Goal: Information Seeking & Learning: Find specific fact

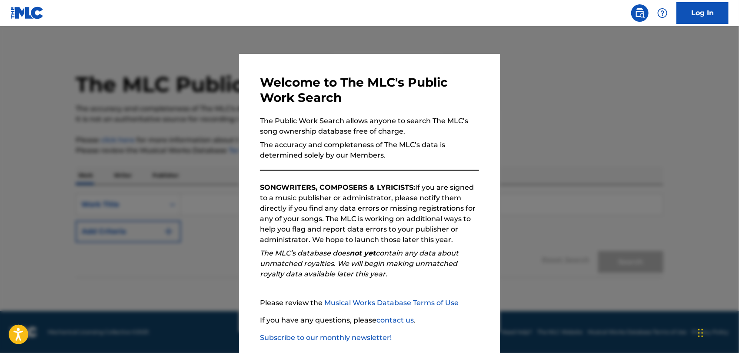
click at [480, 98] on div "Welcome to The MLC's Public Work Search The Public Work Search allows anyone to…" at bounding box center [369, 226] width 261 height 344
click at [457, 91] on h3 "Welcome to The MLC's Public Work Search" at bounding box center [369, 90] width 219 height 30
click at [585, 106] on div at bounding box center [369, 202] width 739 height 353
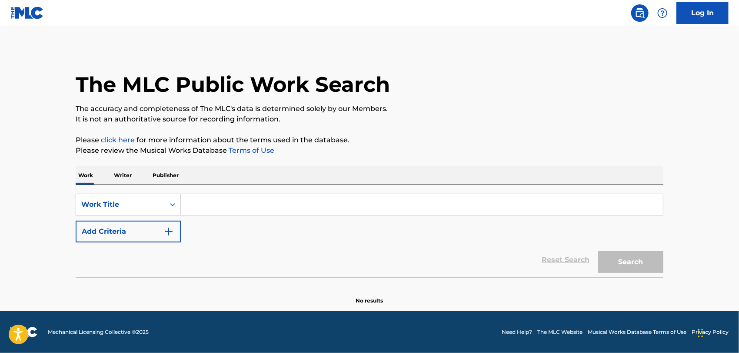
click at [211, 207] on input "Search Form" at bounding box center [422, 204] width 482 height 21
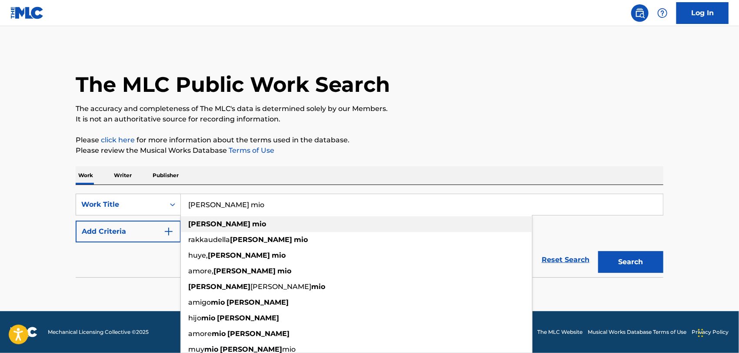
type input "[PERSON_NAME] mio"
click at [231, 224] on div "[PERSON_NAME] mio" at bounding box center [356, 224] width 351 height 16
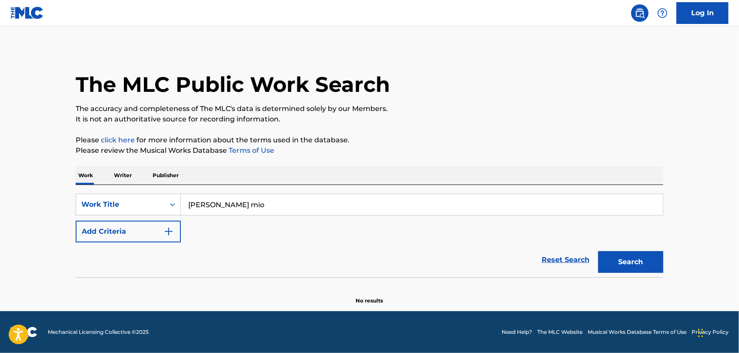
click at [170, 234] on img "Search Form" at bounding box center [168, 231] width 10 height 10
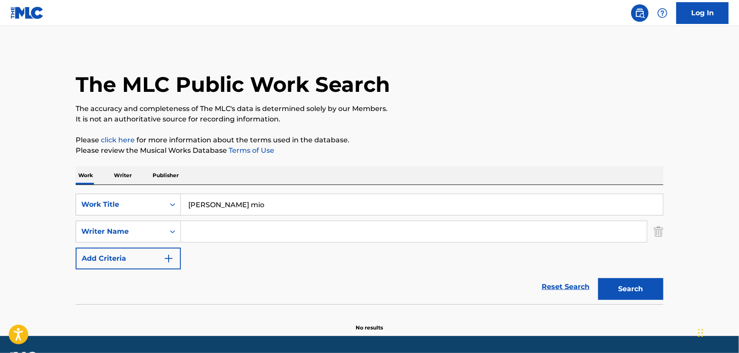
click at [202, 233] on input "Search Form" at bounding box center [414, 231] width 466 height 21
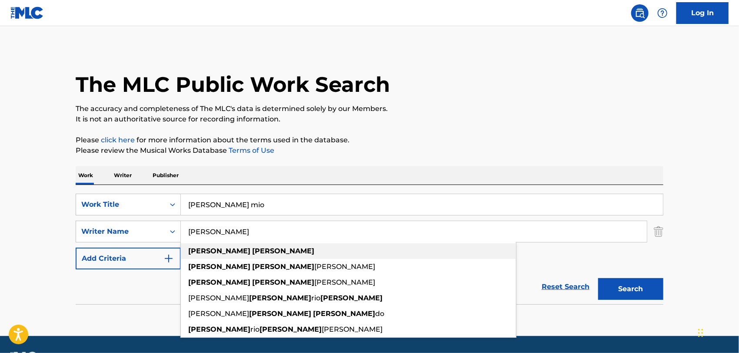
click at [252, 248] on strong "[PERSON_NAME]" at bounding box center [283, 251] width 62 height 8
type input "[PERSON_NAME]"
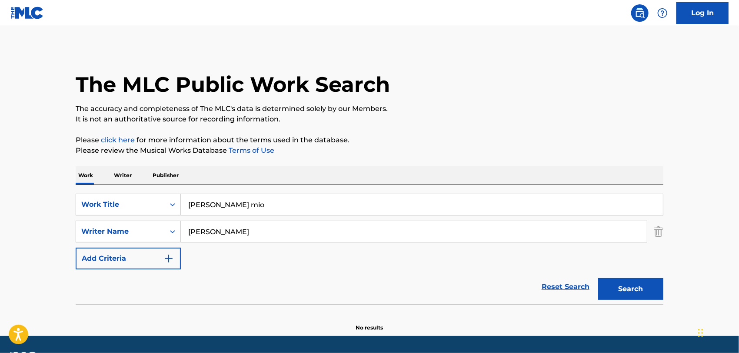
click at [623, 291] on button "Search" at bounding box center [630, 289] width 65 height 22
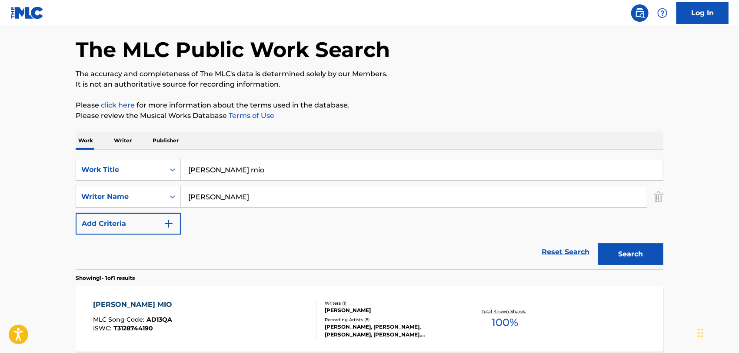
scroll to position [56, 0]
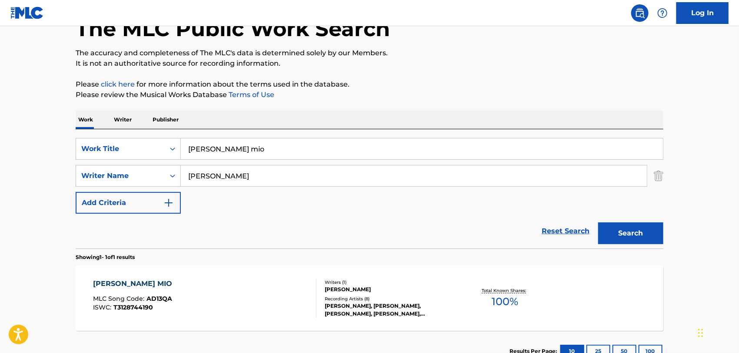
click at [131, 281] on div "[PERSON_NAME] MIO" at bounding box center [134, 283] width 83 height 10
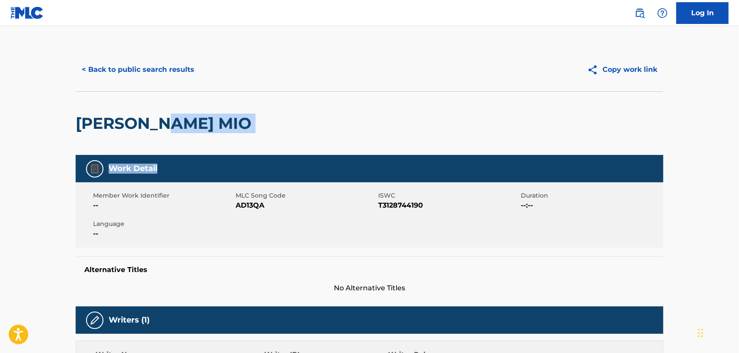
drag, startPoint x: 739, startPoint y: 95, endPoint x: 737, endPoint y: 179, distance: 83.9
